Goal: Complete application form

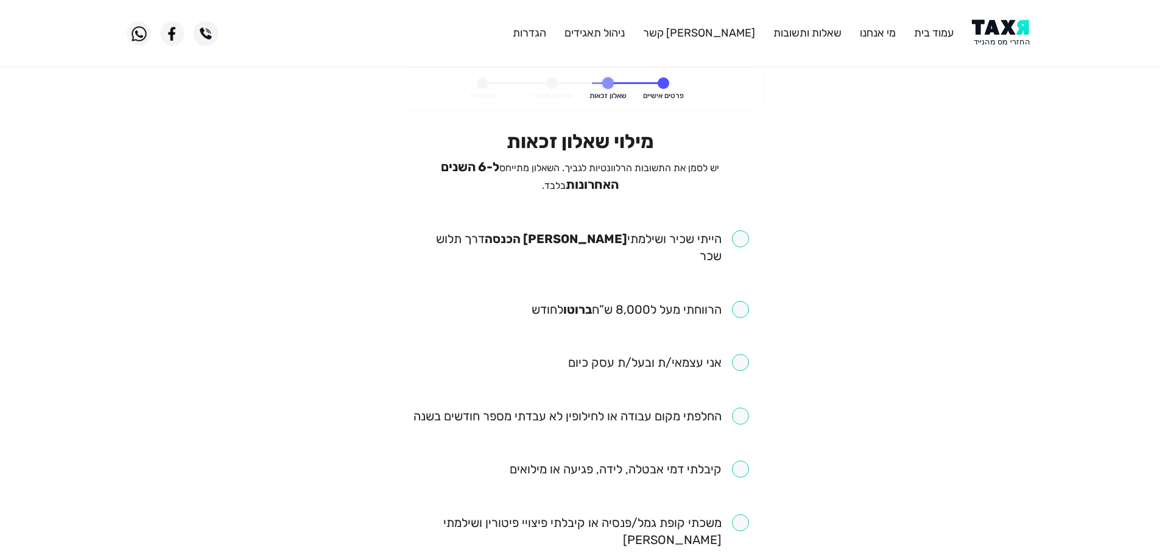
click at [746, 236] on input "checkbox" at bounding box center [580, 247] width 337 height 34
checkbox input "true"
drag, startPoint x: 740, startPoint y: 292, endPoint x: 743, endPoint y: 298, distance: 7.1
click at [740, 301] on input "checkbox" at bounding box center [639, 309] width 217 height 17
checkbox input "true"
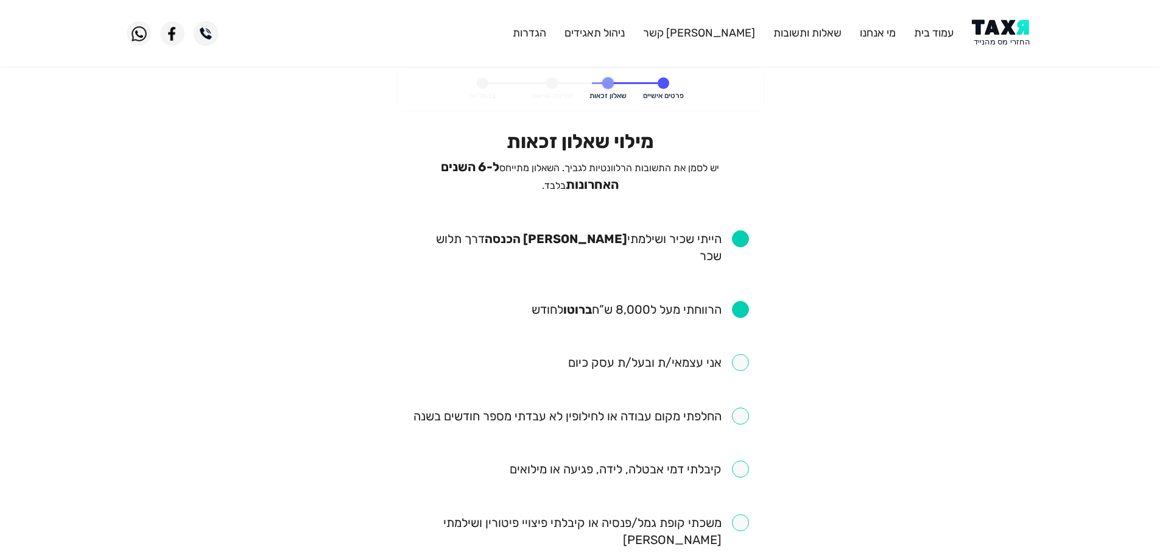
click at [736, 407] on input "checkbox" at bounding box center [580, 415] width 335 height 17
checkbox input "true"
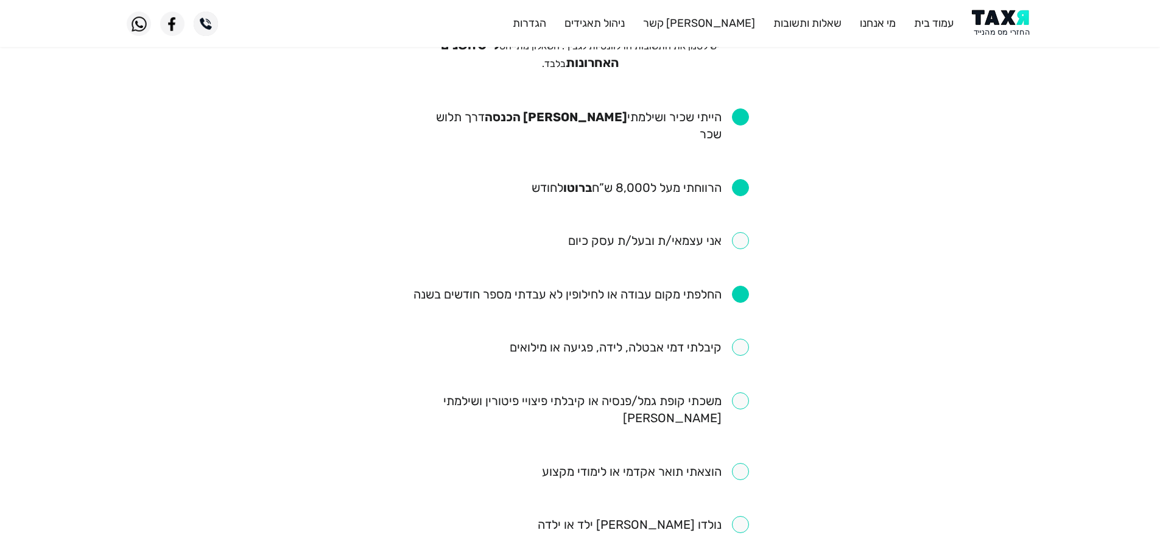
click at [731, 338] on input "checkbox" at bounding box center [629, 346] width 239 height 17
checkbox input "true"
click at [738, 392] on input "checkbox" at bounding box center [580, 409] width 337 height 34
checkbox input "true"
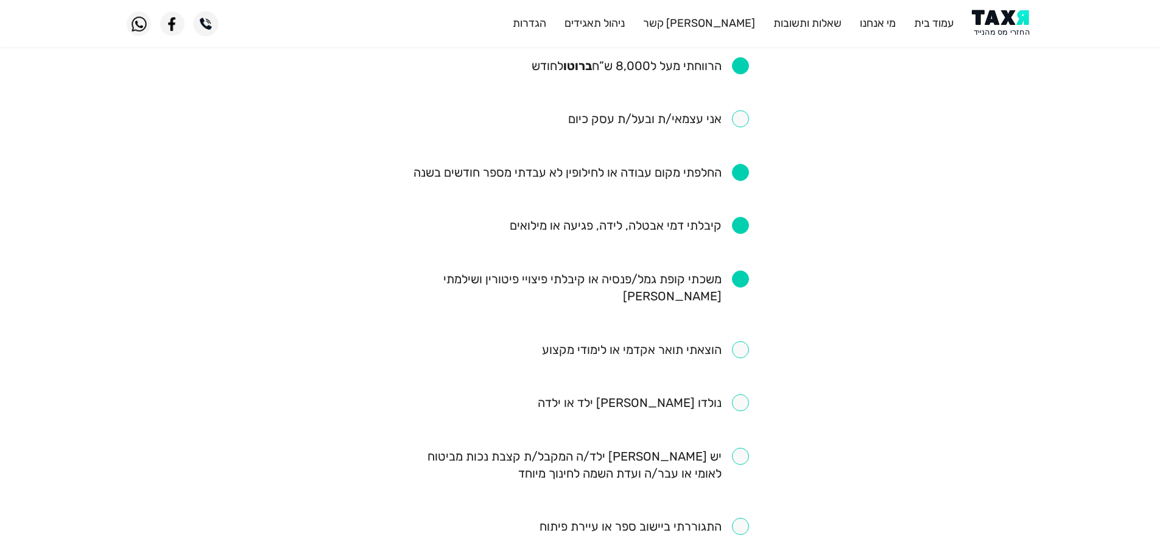
click at [745, 341] on input "checkbox" at bounding box center [645, 349] width 207 height 17
checkbox input "true"
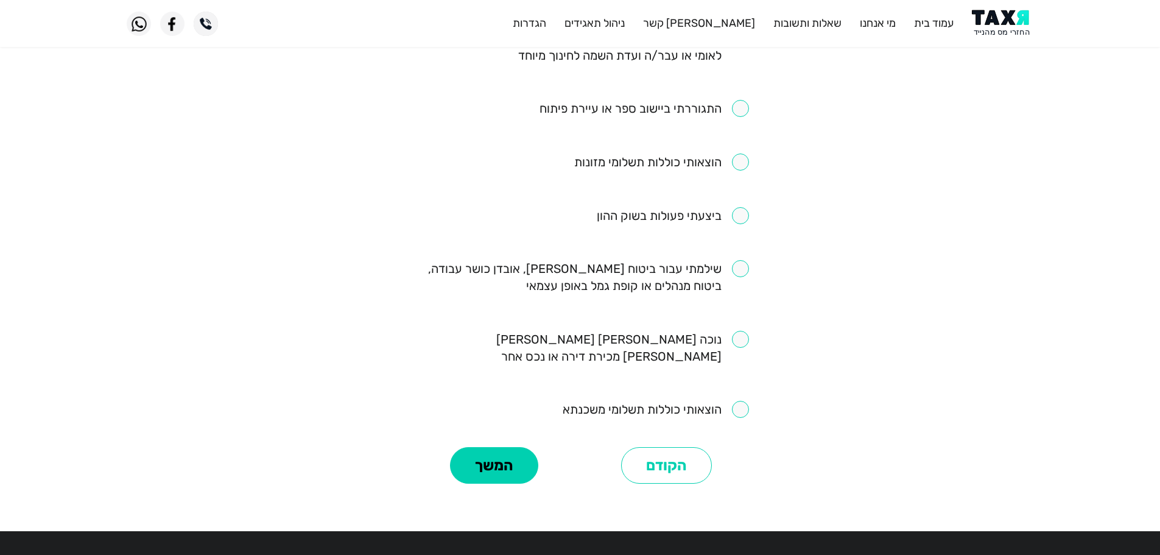
scroll to position [662, 0]
click at [504, 446] on button "המשך" at bounding box center [494, 464] width 88 height 37
